Goal: Download file/media

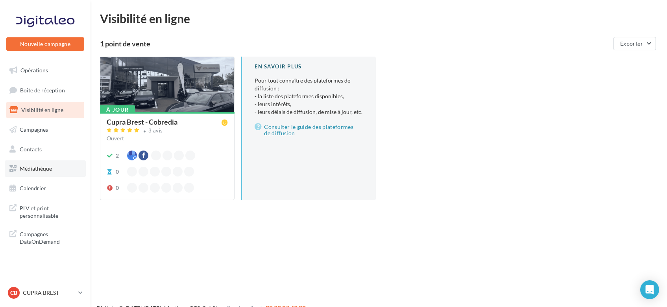
click at [43, 170] on span "Médiathèque" at bounding box center [36, 168] width 32 height 7
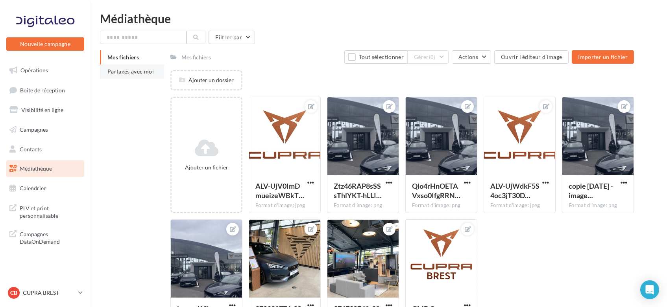
click at [131, 76] on li "Partagés avec moi" at bounding box center [132, 71] width 64 height 14
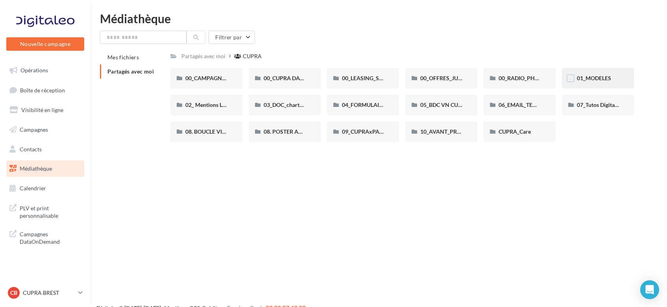
click at [591, 75] on span "01_MODELES" at bounding box center [593, 78] width 34 height 7
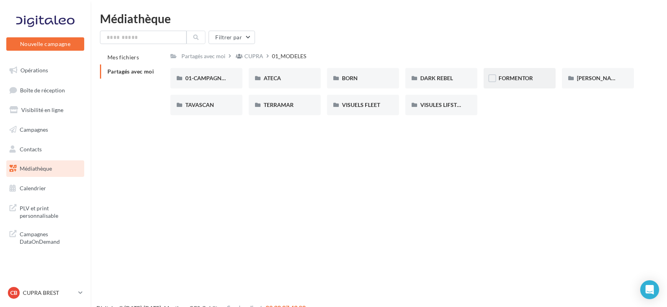
click at [530, 82] on div "FORMENTOR" at bounding box center [519, 78] width 42 height 8
click at [208, 84] on div "01-IMAGES" at bounding box center [206, 78] width 72 height 20
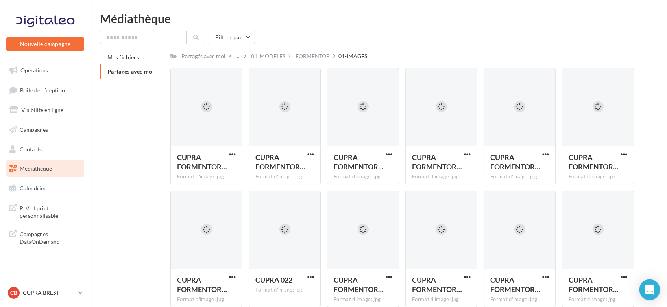
click at [651, 294] on div "Open Intercom Messenger" at bounding box center [649, 290] width 21 height 21
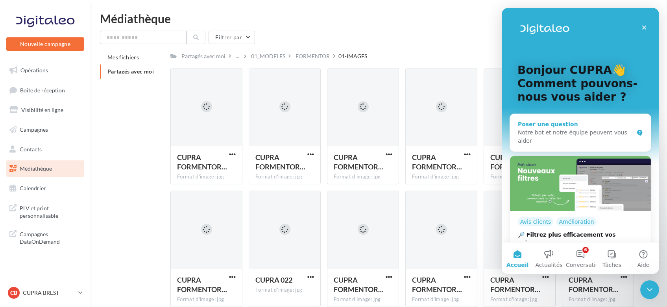
drag, startPoint x: 565, startPoint y: 129, endPoint x: 1048, endPoint y: 315, distance: 516.8
click at [565, 129] on div "Notre bot et notre équipe peuvent vous aider" at bounding box center [575, 137] width 116 height 17
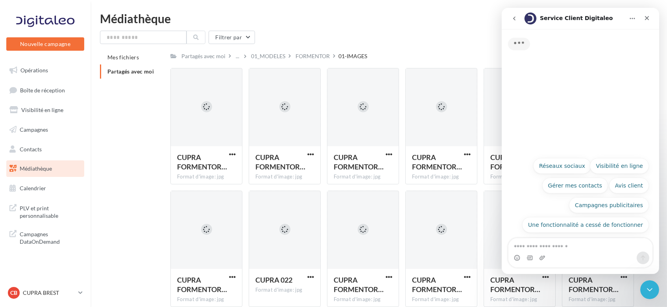
click at [578, 247] on textarea "Posez une question..." at bounding box center [580, 244] width 144 height 13
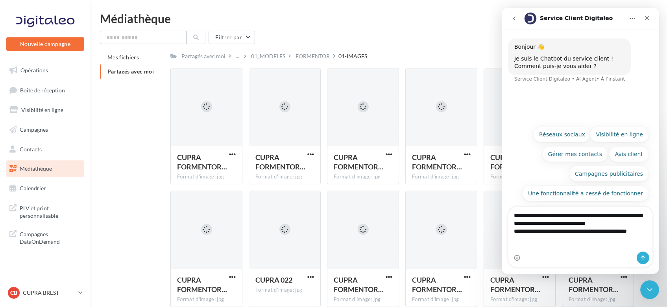
click at [621, 236] on textarea "**********" at bounding box center [580, 221] width 144 height 29
click at [564, 244] on textarea "**********" at bounding box center [580, 225] width 144 height 37
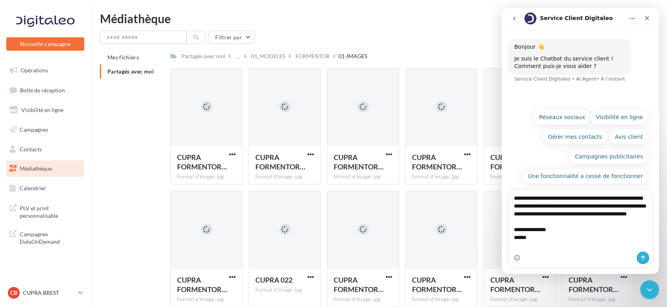
type textarea "**********"
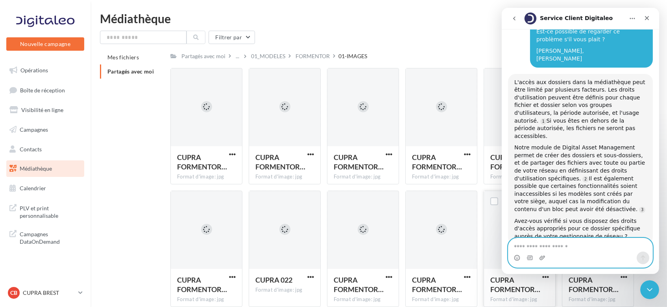
scroll to position [96, 0]
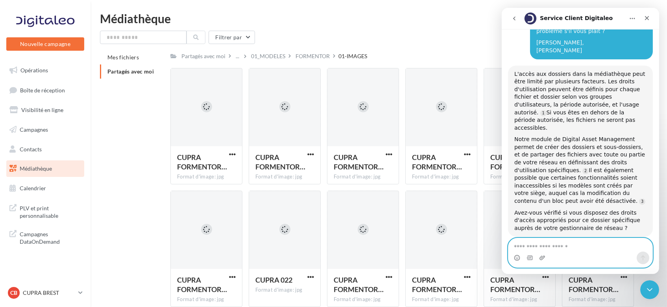
click at [537, 245] on textarea "Envoyer un message..." at bounding box center [580, 244] width 144 height 13
type textarea "**********"
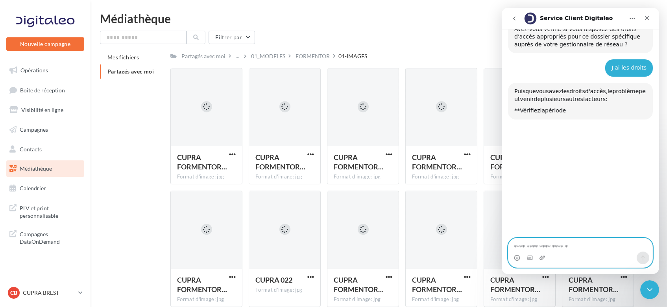
scroll to position [298, 0]
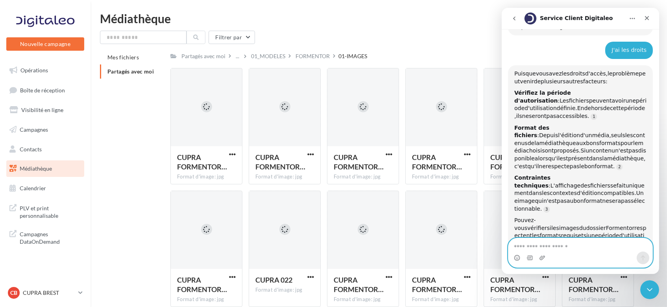
click at [537, 245] on textarea "Envoyer un message..." at bounding box center [580, 244] width 144 height 13
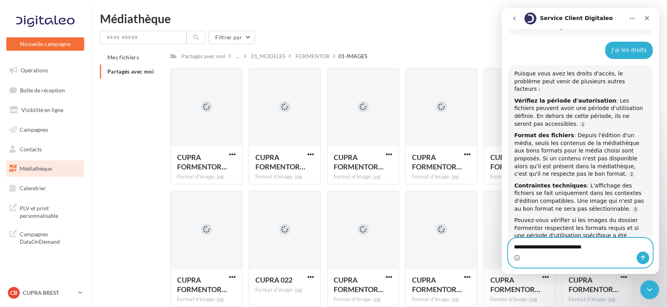
type textarea "**********"
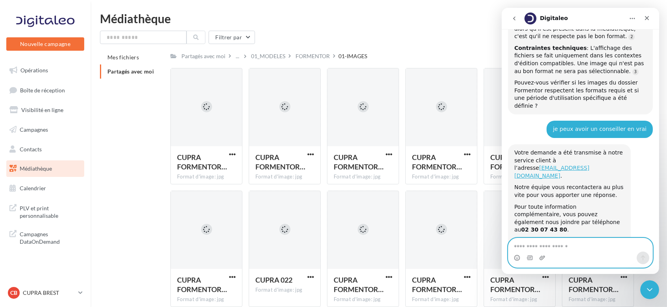
scroll to position [440, 0]
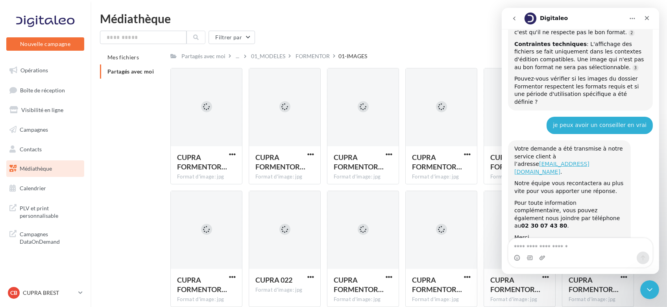
click at [366, 32] on div "Filtrer par" at bounding box center [378, 37] width 557 height 13
click at [234, 276] on span "button" at bounding box center [232, 277] width 7 height 7
click at [206, 238] on button "Télécharger" at bounding box center [197, 240] width 79 height 20
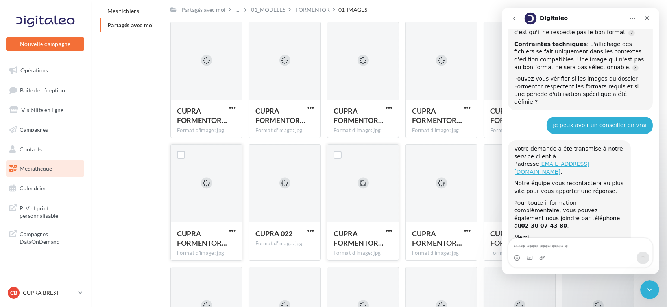
scroll to position [47, 0]
click at [466, 232] on span "button" at bounding box center [467, 230] width 7 height 7
click at [446, 241] on button "Télécharger" at bounding box center [432, 246] width 79 height 20
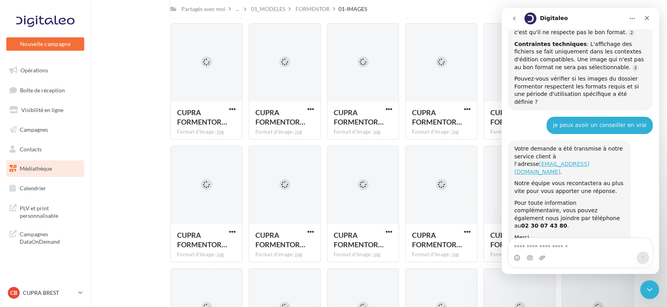
scroll to position [291, 0]
click at [390, 234] on button "button" at bounding box center [389, 231] width 10 height 8
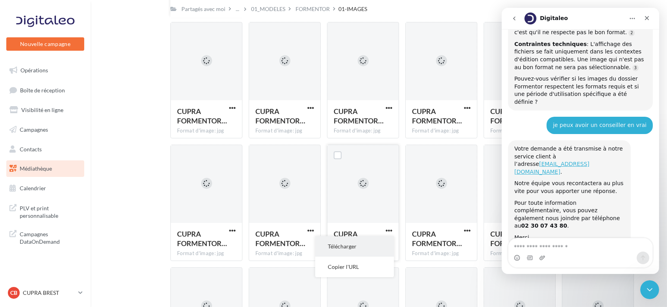
click at [371, 242] on button "Télécharger" at bounding box center [354, 246] width 79 height 20
click at [236, 229] on span "button" at bounding box center [232, 230] width 7 height 7
click at [217, 245] on button "Télécharger" at bounding box center [197, 246] width 79 height 20
click at [650, 18] on div "Fermer" at bounding box center [646, 18] width 14 height 14
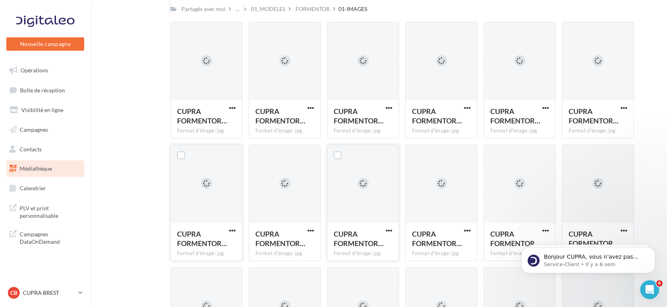
scroll to position [440, 0]
click at [111, 140] on div "Mes fichiers Partagés avec moi Partagés avec moi ... 01_MODELES FORMENTOR 01-IM…" at bounding box center [381, 135] width 563 height 753
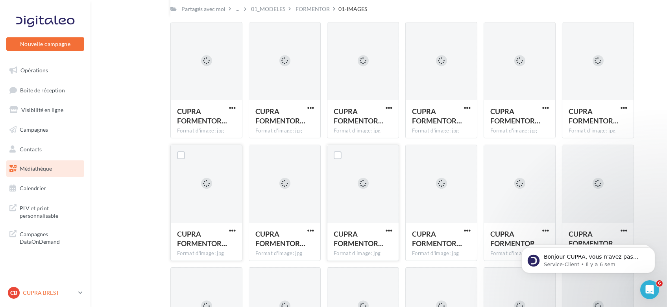
click at [19, 294] on div "CB" at bounding box center [14, 293] width 12 height 12
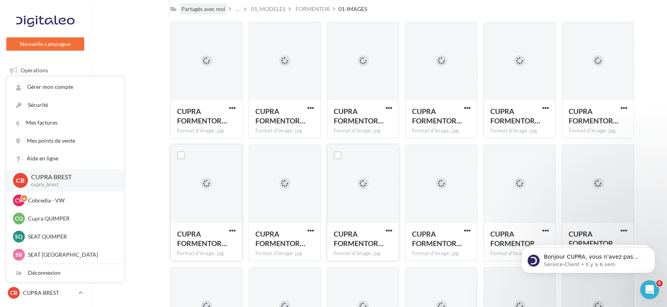
click at [207, 9] on div "Partagés avec moi" at bounding box center [203, 9] width 44 height 8
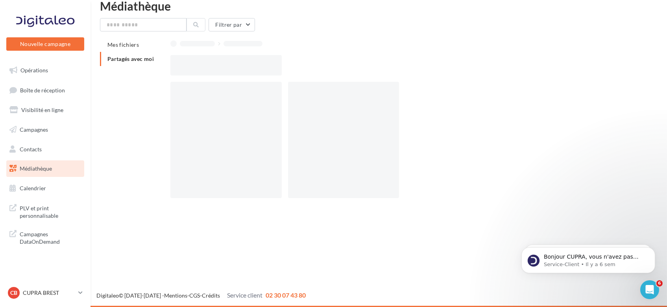
scroll to position [13, 0]
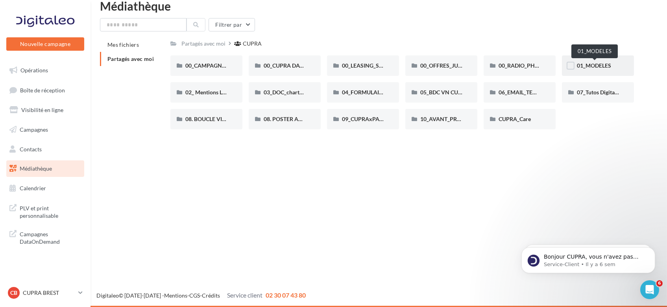
click at [597, 62] on span "01_MODELES" at bounding box center [593, 65] width 34 height 7
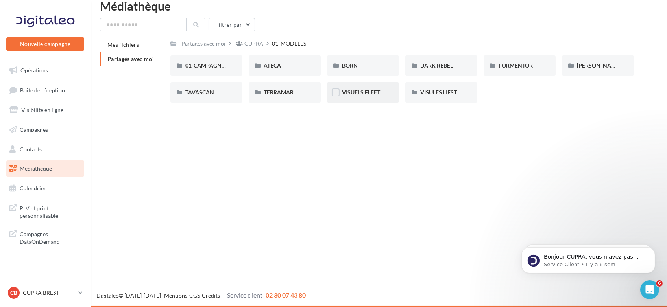
click at [372, 97] on div "VISUELS FLEET" at bounding box center [363, 92] width 72 height 20
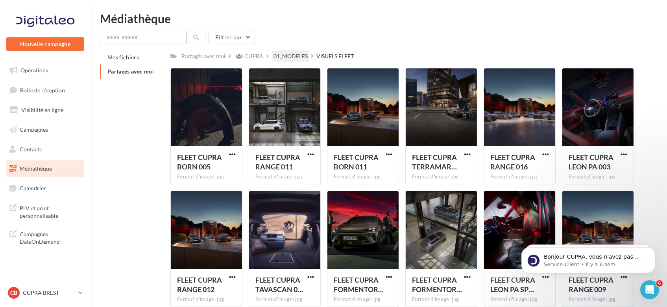
click at [292, 58] on div "01_MODELES" at bounding box center [290, 56] width 34 height 8
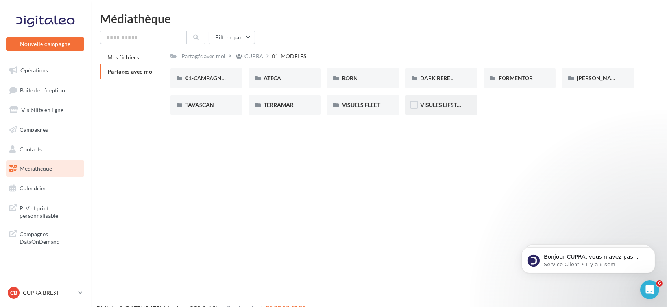
click at [428, 113] on div "VISULES LIFSTYLE CUPRA" at bounding box center [441, 105] width 72 height 20
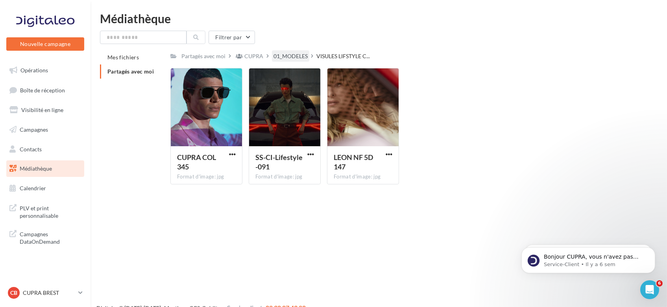
click at [291, 56] on div "01_MODELES" at bounding box center [290, 56] width 34 height 8
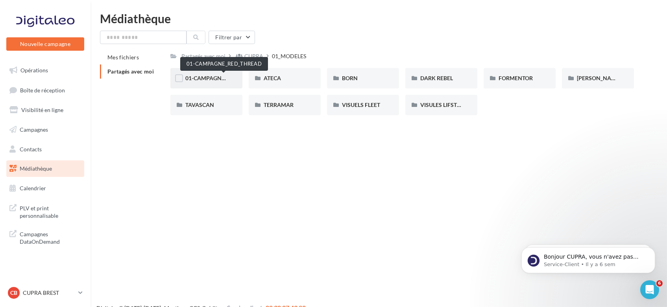
click at [214, 76] on span "01-CAMPAGNE_RED_THREAD" at bounding box center [223, 78] width 77 height 7
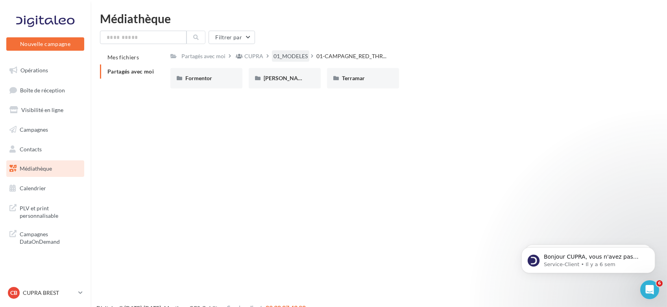
click at [284, 55] on div "01_MODELES" at bounding box center [290, 56] width 34 height 8
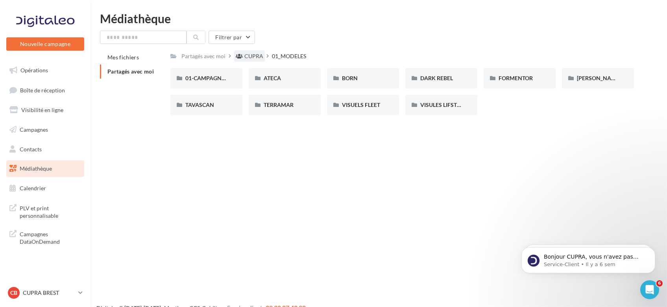
click at [248, 56] on div "CUPRA" at bounding box center [253, 56] width 19 height 8
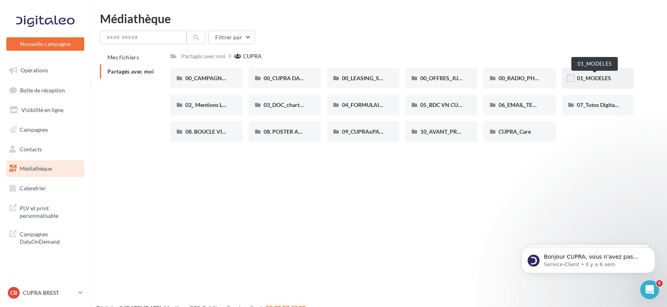
click at [608, 79] on span "01_MODELES" at bounding box center [593, 78] width 34 height 7
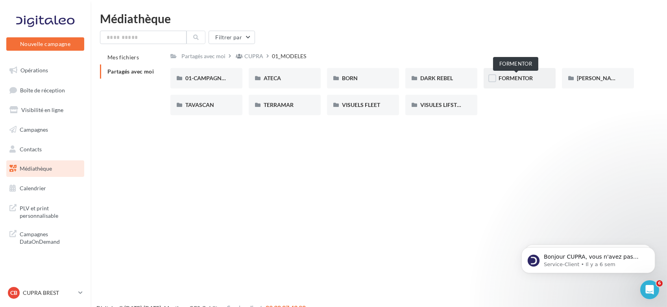
click at [512, 79] on span "FORMENTOR" at bounding box center [515, 78] width 34 height 7
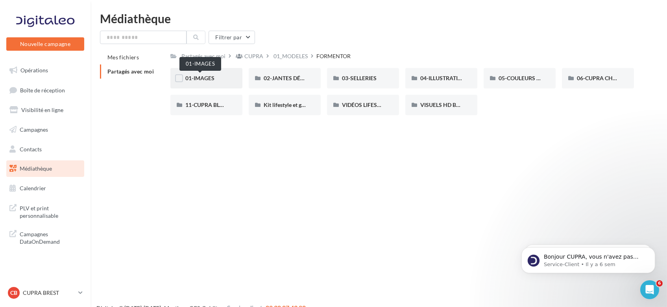
click at [197, 80] on span "01-IMAGES" at bounding box center [199, 78] width 29 height 7
